Goal: Obtain resource: Obtain resource

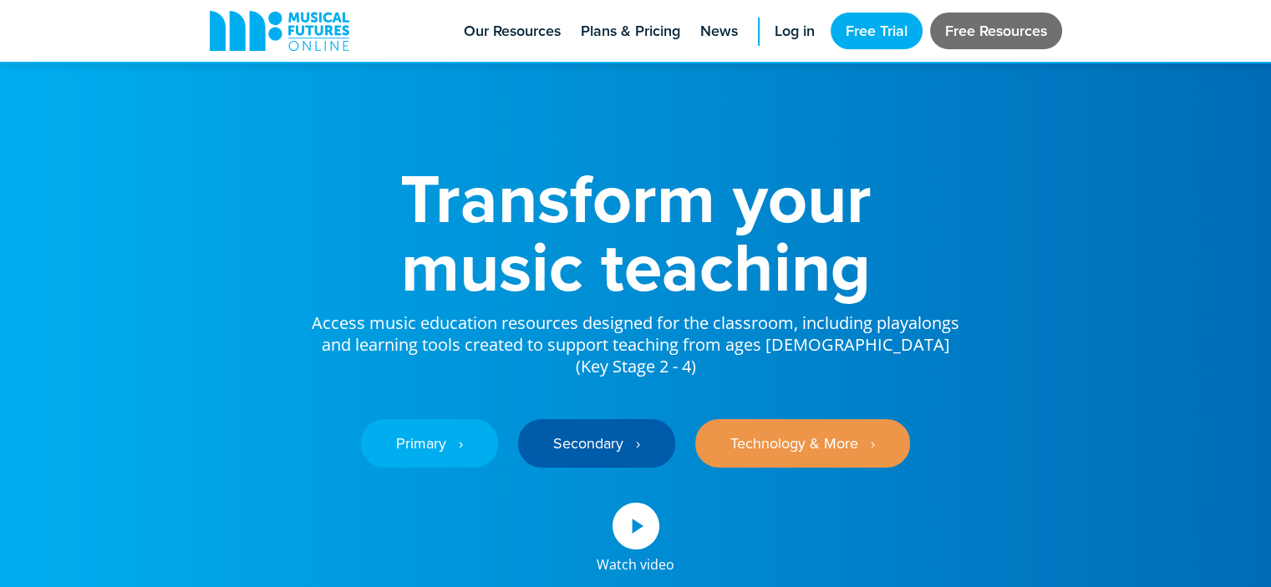
click at [967, 33] on link "Free Resources" at bounding box center [996, 31] width 132 height 37
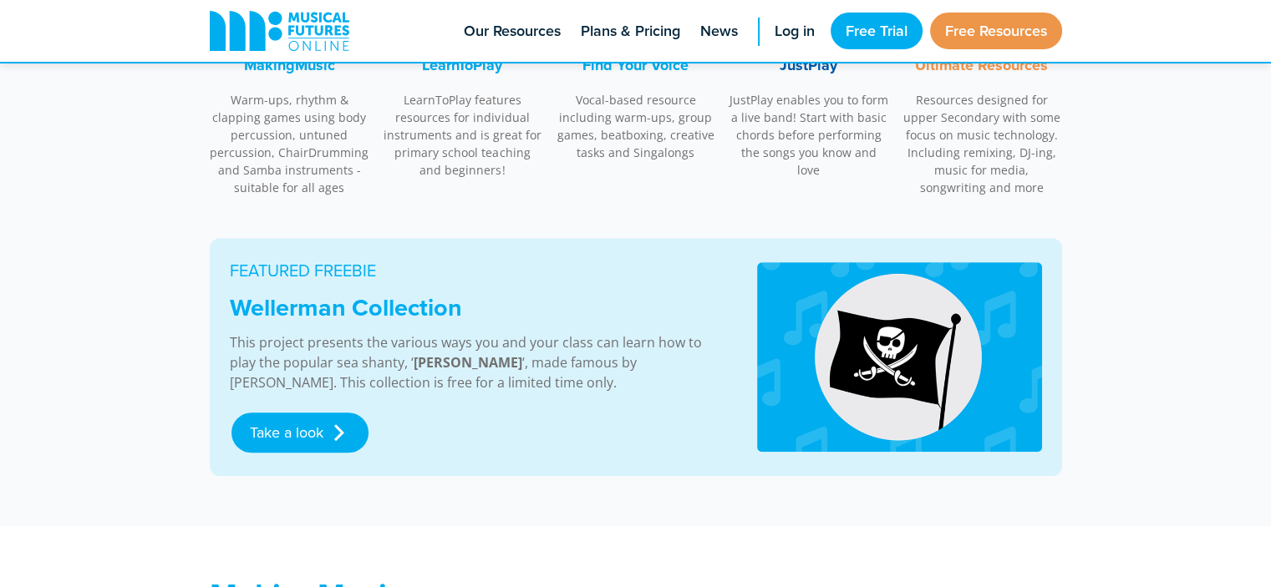
scroll to position [740, 0]
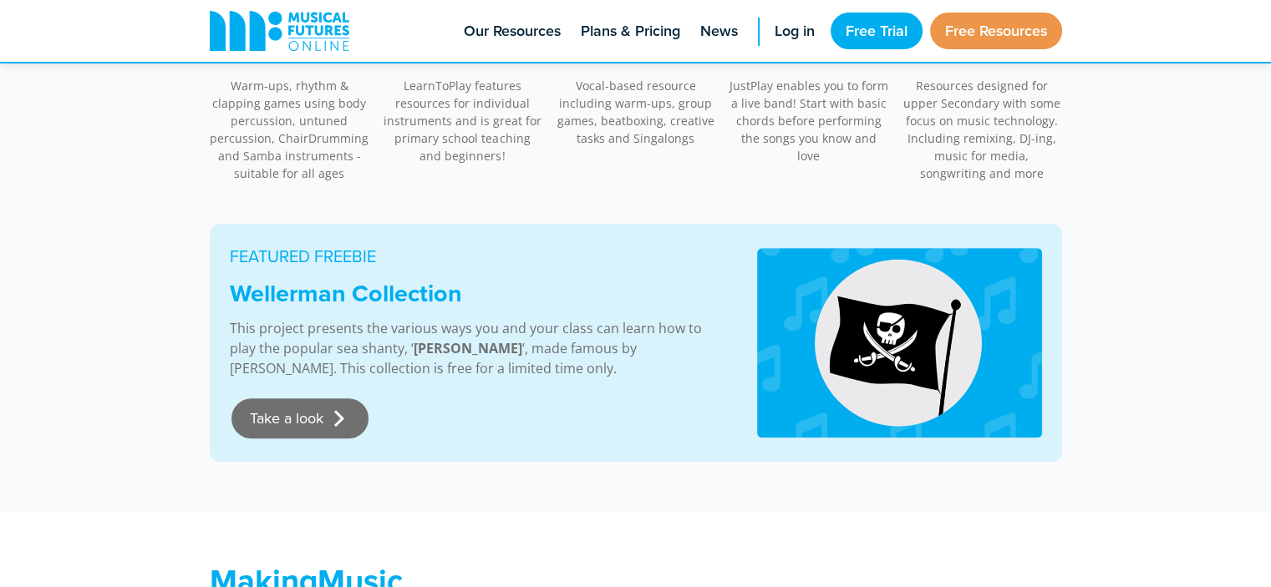
click at [284, 411] on link "Take a look" at bounding box center [299, 418] width 137 height 40
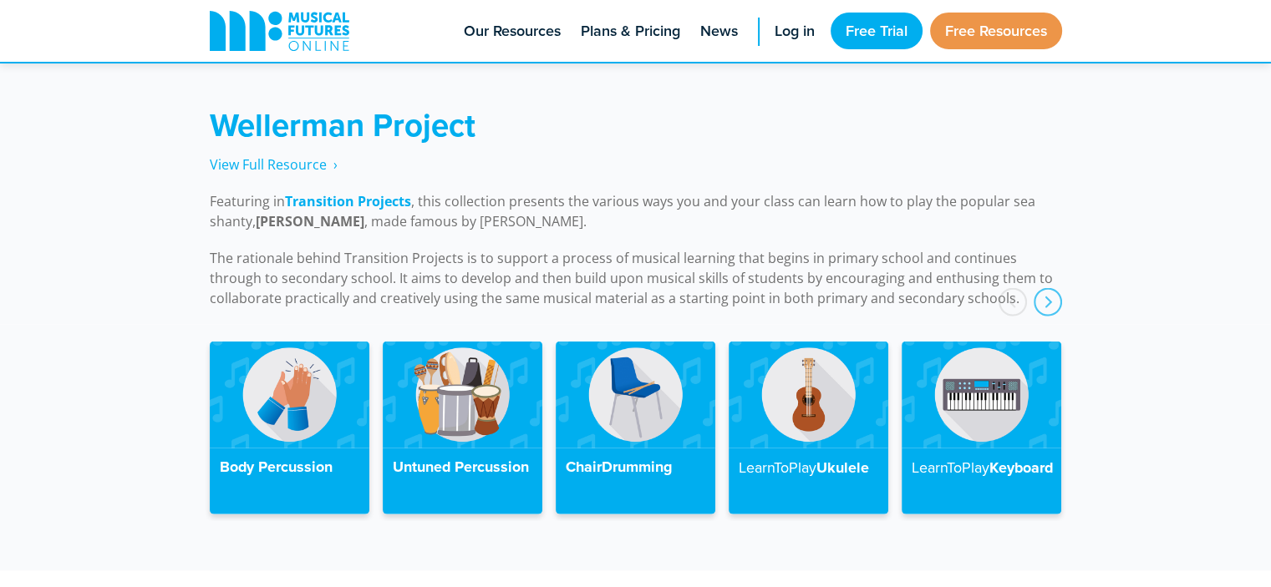
scroll to position [3767, 0]
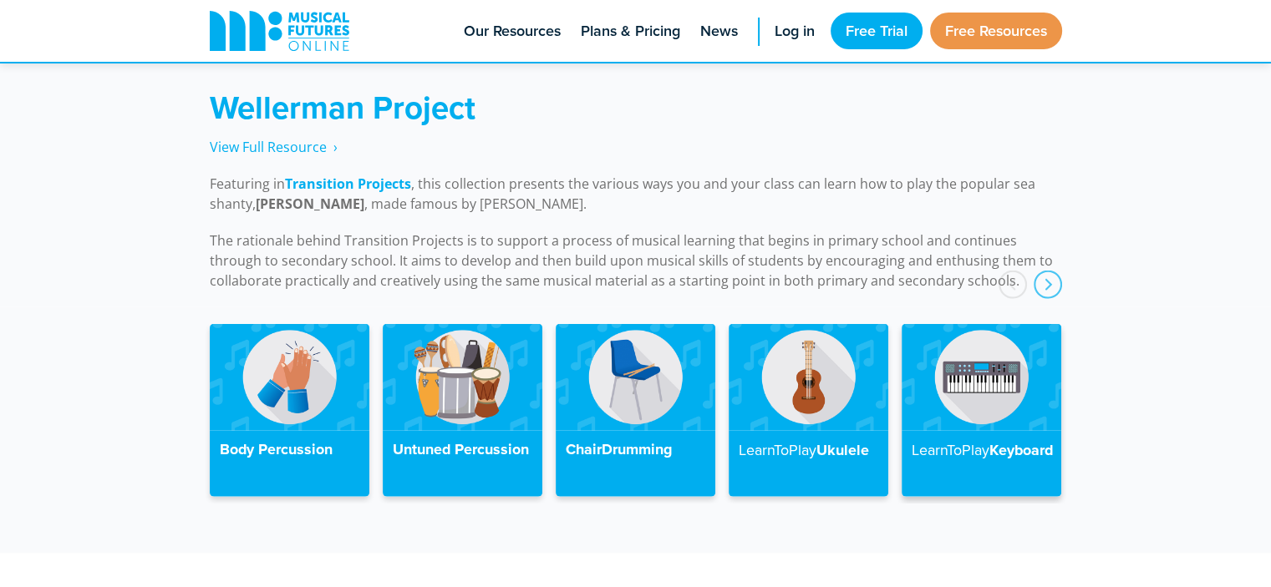
click at [992, 393] on img at bounding box center [981, 377] width 160 height 106
click at [929, 444] on h4 "LearnToPlay Keyboard" at bounding box center [981, 450] width 140 height 19
